Goal: Task Accomplishment & Management: Complete application form

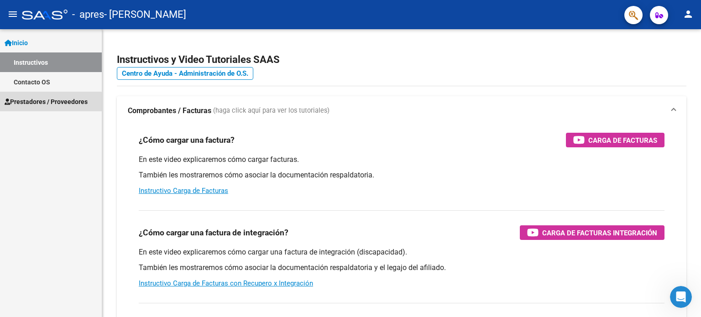
click at [40, 103] on span "Prestadores / Proveedores" at bounding box center [46, 102] width 83 height 10
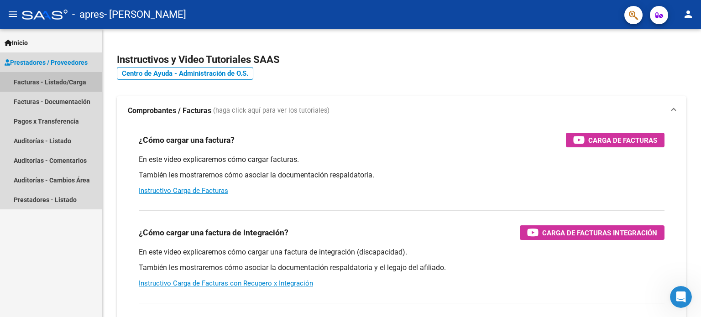
click at [50, 83] on link "Facturas - Listado/Carga" at bounding box center [51, 82] width 102 height 20
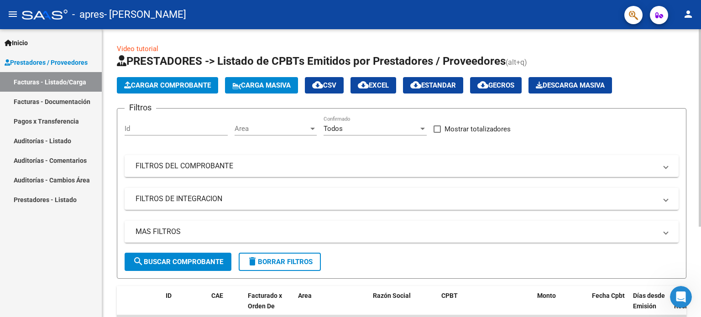
click at [173, 85] on span "Cargar Comprobante" at bounding box center [167, 85] width 87 height 8
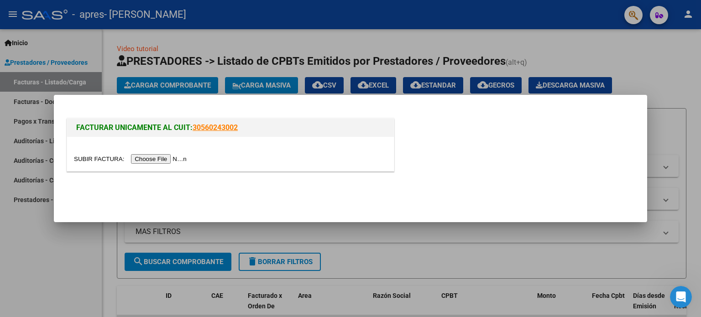
click at [160, 159] on input "file" at bounding box center [131, 159] width 115 height 10
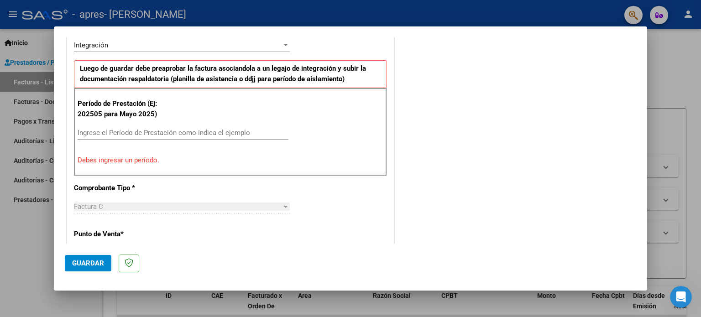
scroll to position [227, 0]
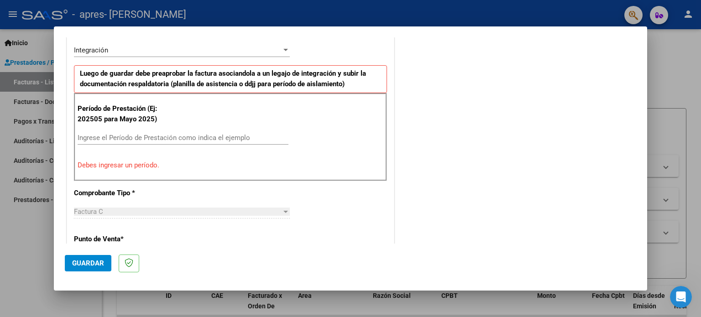
click at [139, 136] on input "Ingrese el Período de Prestación como indica el ejemplo" at bounding box center [183, 138] width 211 height 8
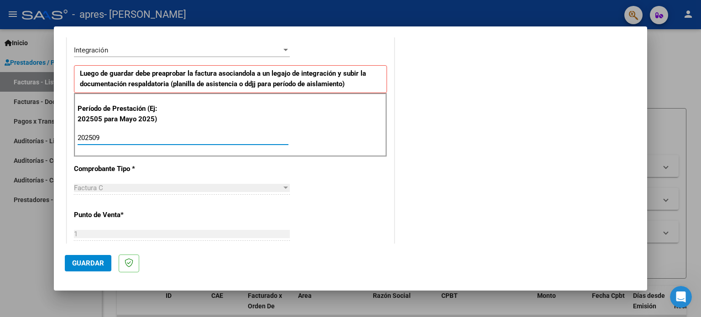
type input "202509"
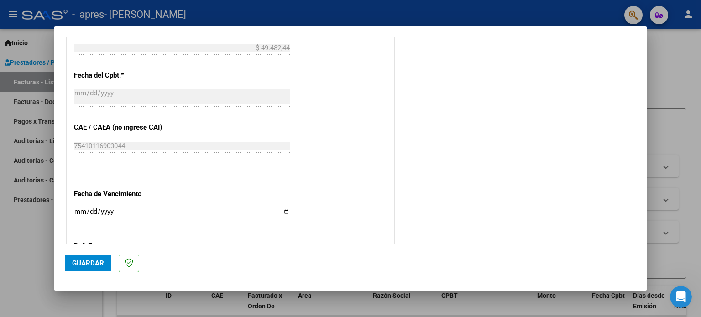
scroll to position [562, 0]
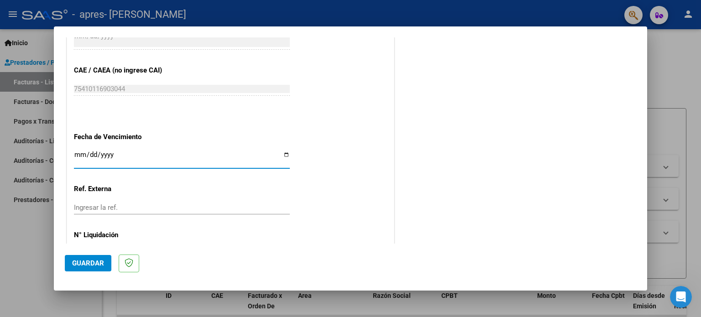
click at [283, 153] on input "Ingresar la fecha" at bounding box center [182, 158] width 216 height 15
type input "[DATE]"
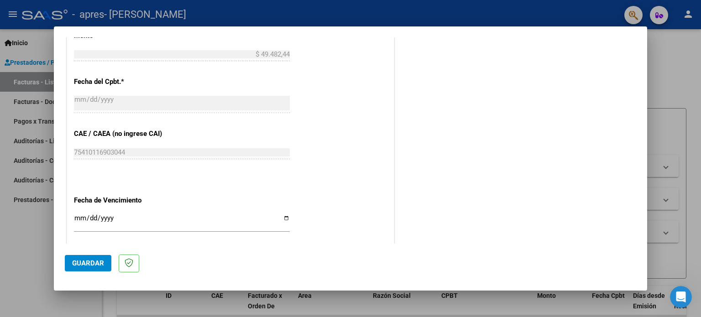
scroll to position [596, 0]
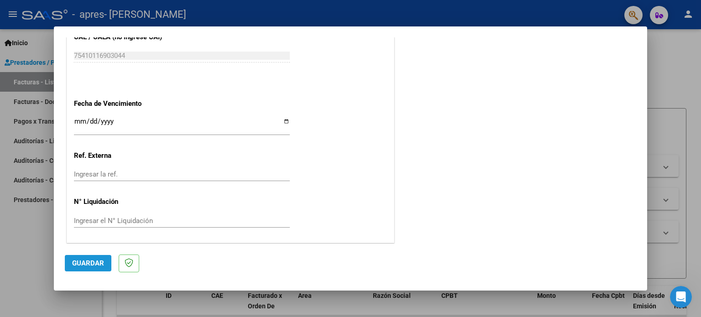
click at [91, 262] on span "Guardar" at bounding box center [88, 263] width 32 height 8
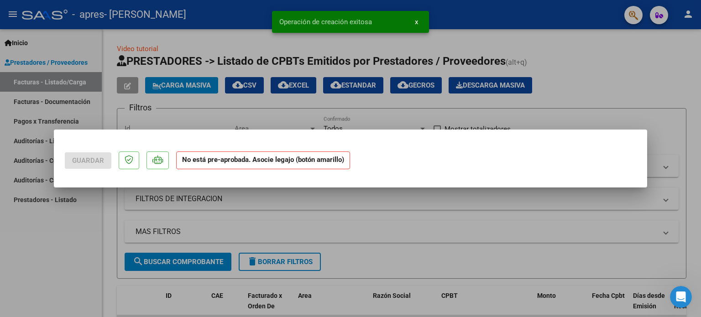
scroll to position [0, 0]
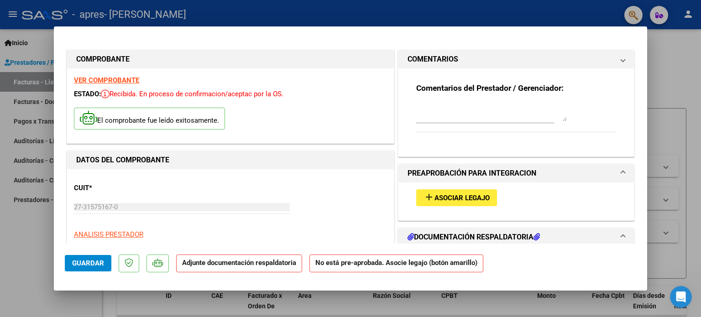
click at [281, 160] on h1 "DATOS DEL COMPROBANTE" at bounding box center [230, 160] width 309 height 11
click at [486, 282] on div "Documento" at bounding box center [473, 287] width 61 height 10
click at [417, 21] on span "x" at bounding box center [416, 22] width 3 height 8
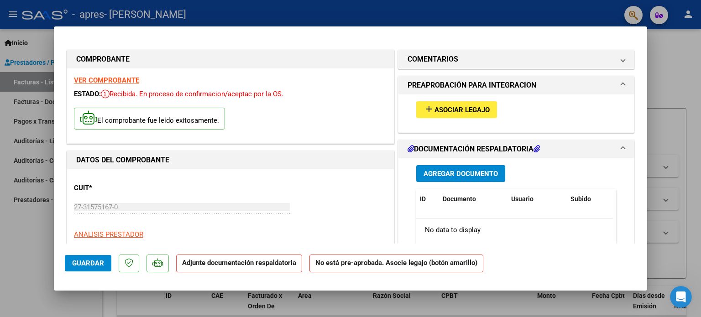
click at [464, 106] on span "Asociar Legajo" at bounding box center [462, 110] width 55 height 8
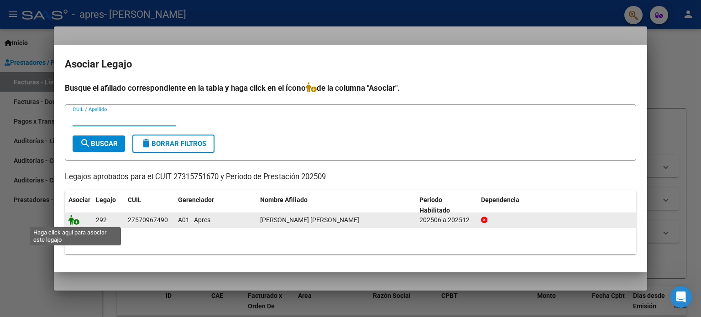
click at [77, 220] on icon at bounding box center [73, 220] width 11 height 10
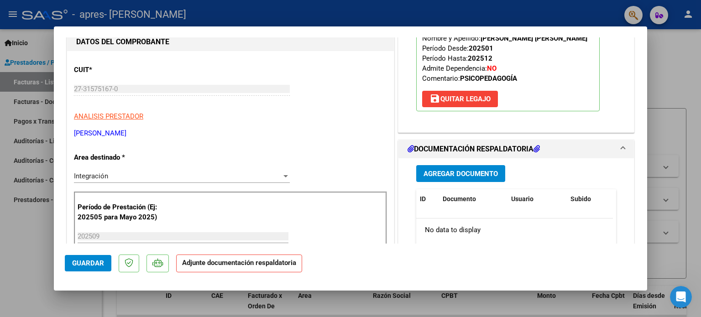
scroll to position [121, 0]
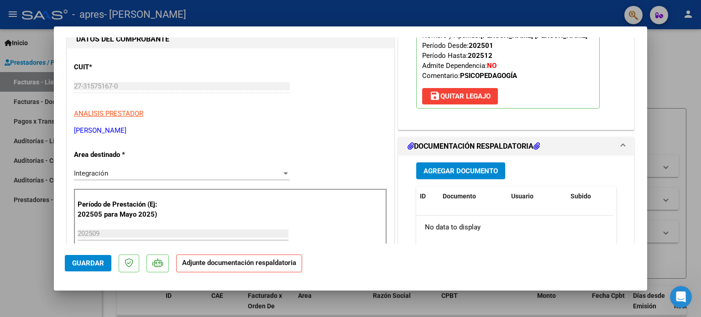
click at [458, 167] on span "Agregar Documento" at bounding box center [461, 171] width 74 height 8
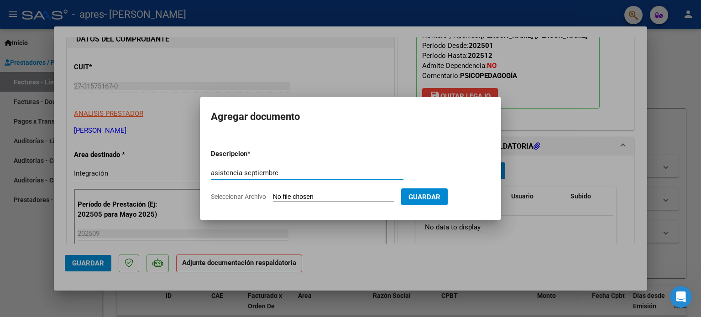
type input "asistencia septiembre"
click at [288, 198] on input "Seleccionar Archivo" at bounding box center [333, 197] width 121 height 9
type input "C:\fakepath\Asistencia sept Toledo.pdf"
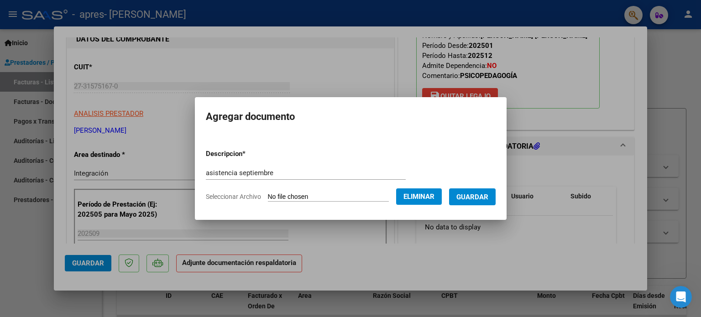
click at [481, 194] on span "Guardar" at bounding box center [472, 197] width 32 height 8
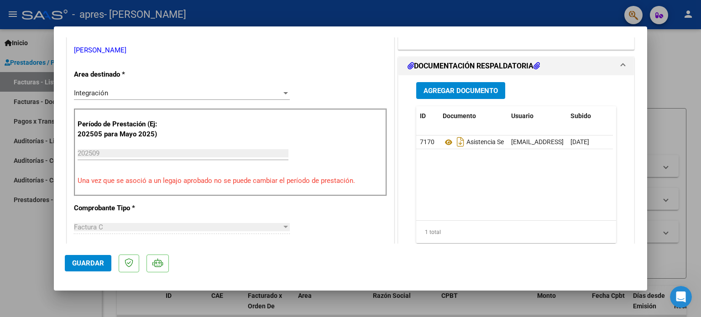
scroll to position [200, 0]
click at [647, 125] on mat-dialog-content "COMPROBANTE VER COMPROBANTE ESTADO: Recibida. En proceso de confirmacion/acepta…" at bounding box center [350, 140] width 593 height 206
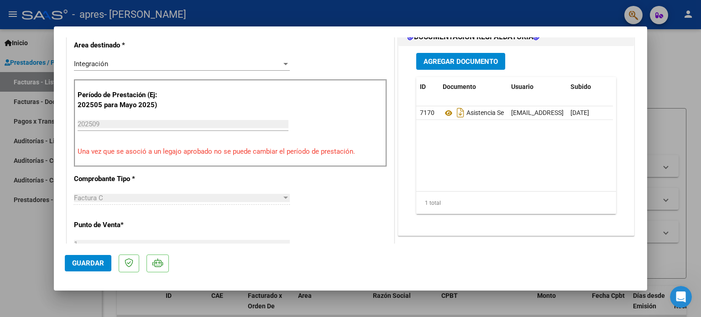
click at [91, 262] on span "Guardar" at bounding box center [88, 263] width 32 height 8
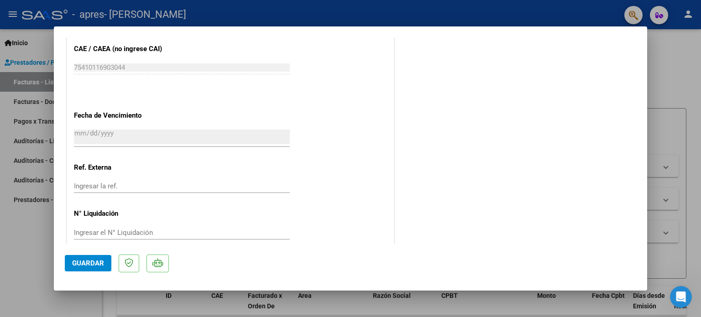
scroll to position [610, 0]
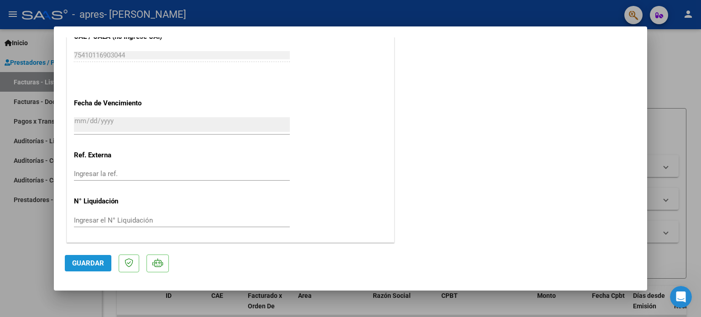
click at [92, 265] on span "Guardar" at bounding box center [88, 263] width 32 height 8
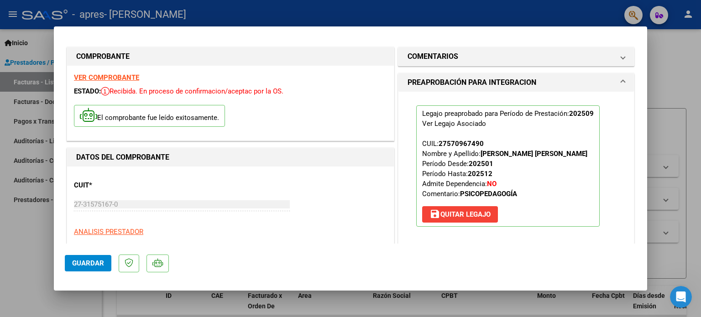
scroll to position [0, 0]
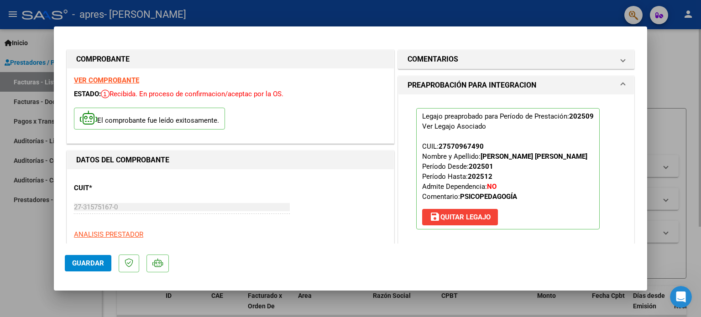
click at [692, 55] on div at bounding box center [350, 158] width 701 height 317
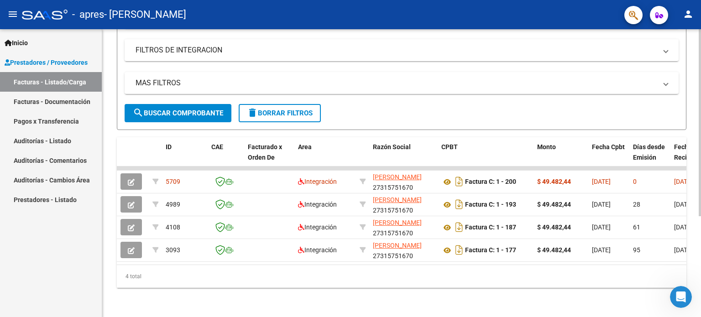
scroll to position [154, 0]
click at [701, 232] on div at bounding box center [700, 223] width 2 height 187
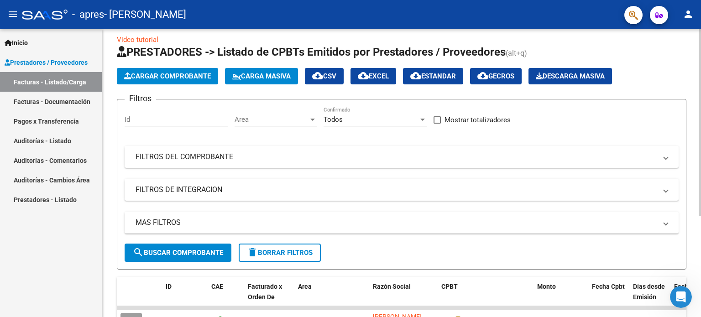
scroll to position [0, 0]
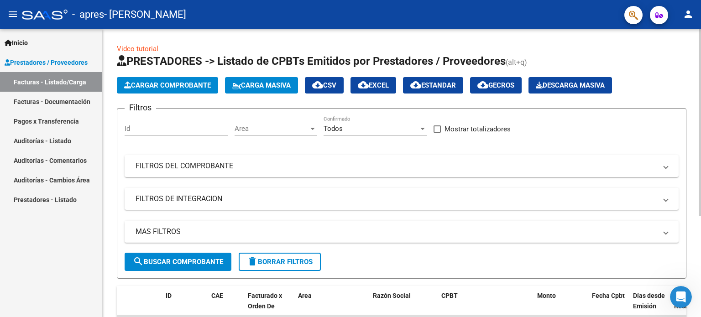
click at [692, 50] on div "Video tutorial PRESTADORES -> Listado de CPBTs Emitidos por Prestadores / Prove…" at bounding box center [402, 247] width 601 height 437
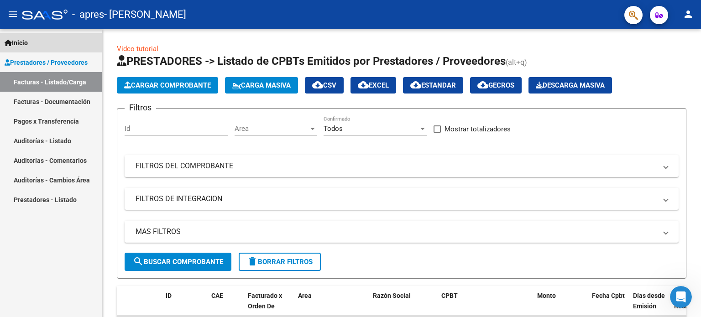
click at [26, 42] on span "Inicio" at bounding box center [16, 43] width 23 height 10
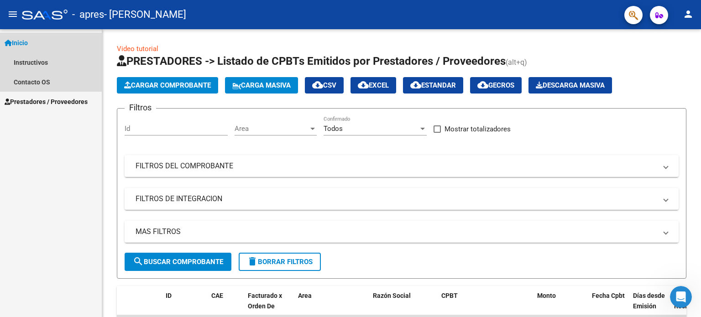
click at [26, 42] on span "Inicio" at bounding box center [16, 43] width 23 height 10
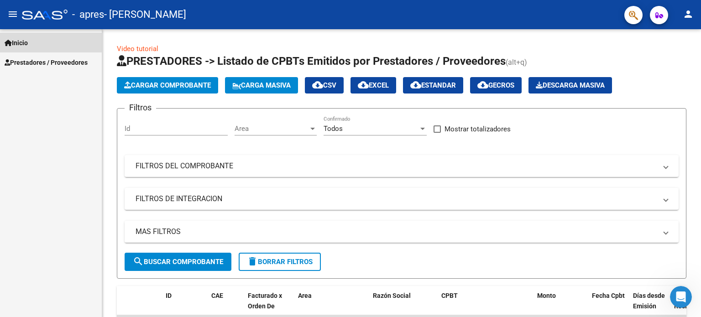
click at [26, 42] on span "Inicio" at bounding box center [16, 43] width 23 height 10
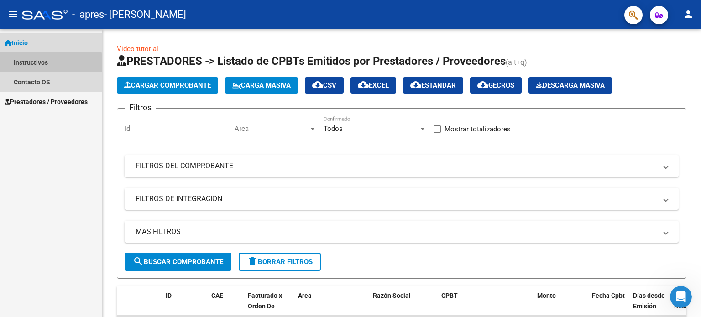
click at [29, 65] on link "Instructivos" at bounding box center [51, 62] width 102 height 20
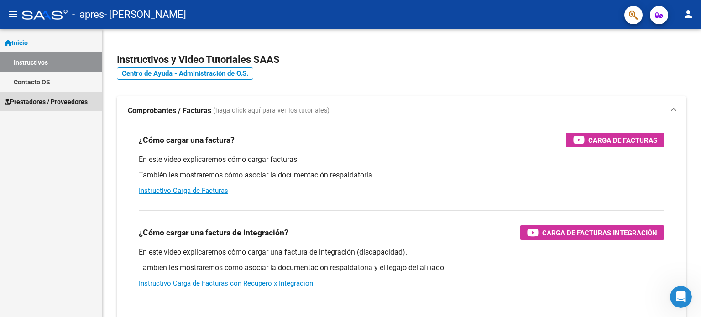
click at [36, 103] on span "Prestadores / Proveedores" at bounding box center [46, 102] width 83 height 10
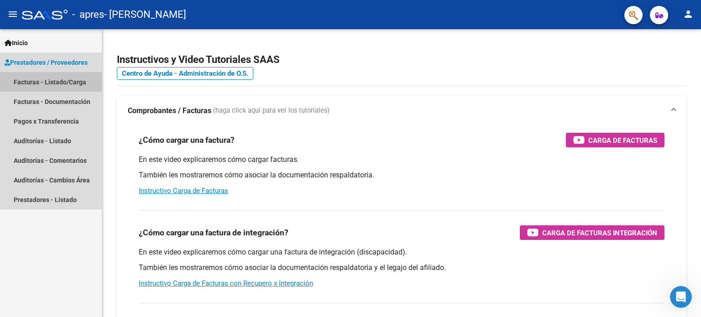
click at [41, 83] on link "Facturas - Listado/Carga" at bounding box center [51, 82] width 102 height 20
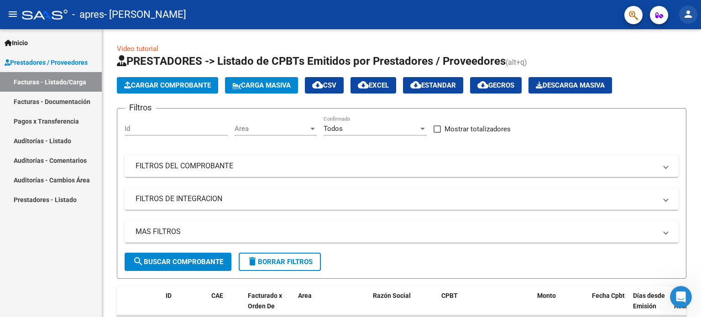
click at [688, 13] on mat-icon "person" at bounding box center [688, 14] width 11 height 11
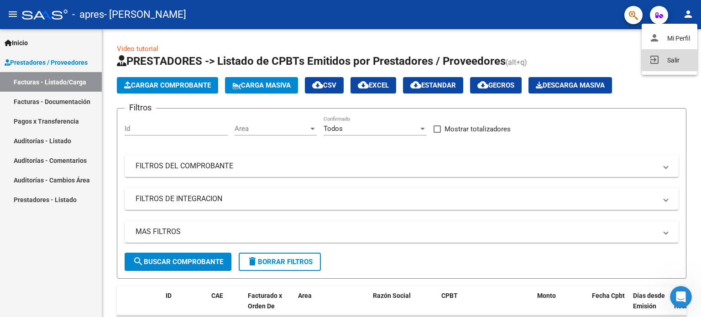
click at [668, 61] on button "exit_to_app Salir" at bounding box center [670, 60] width 56 height 22
